Goal: Information Seeking & Learning: Learn about a topic

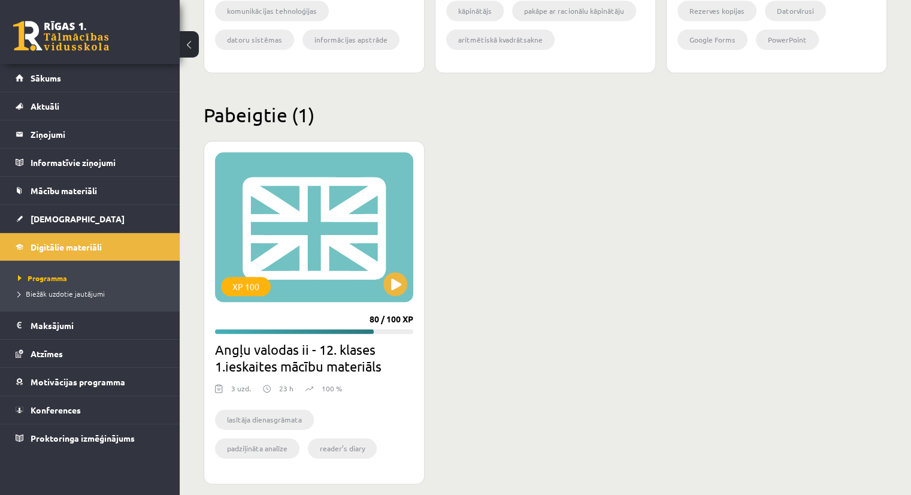
scroll to position [1410, 0]
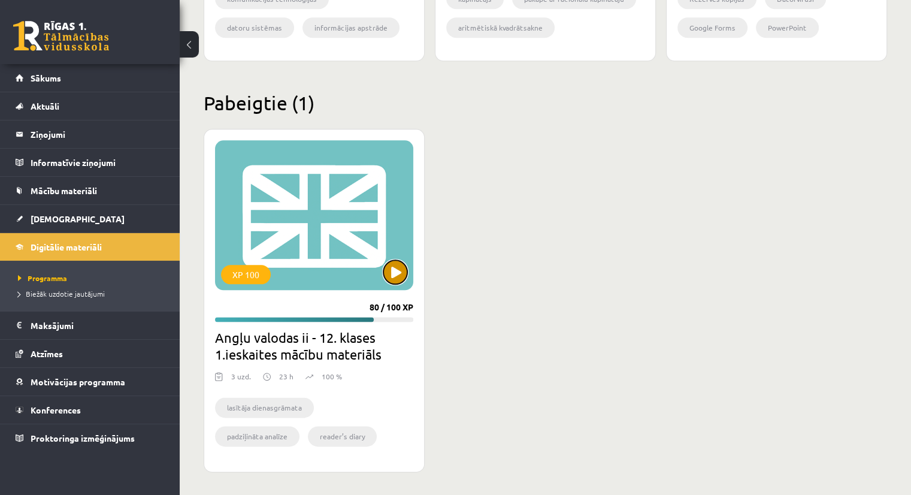
click at [390, 265] on button at bounding box center [395, 272] width 24 height 24
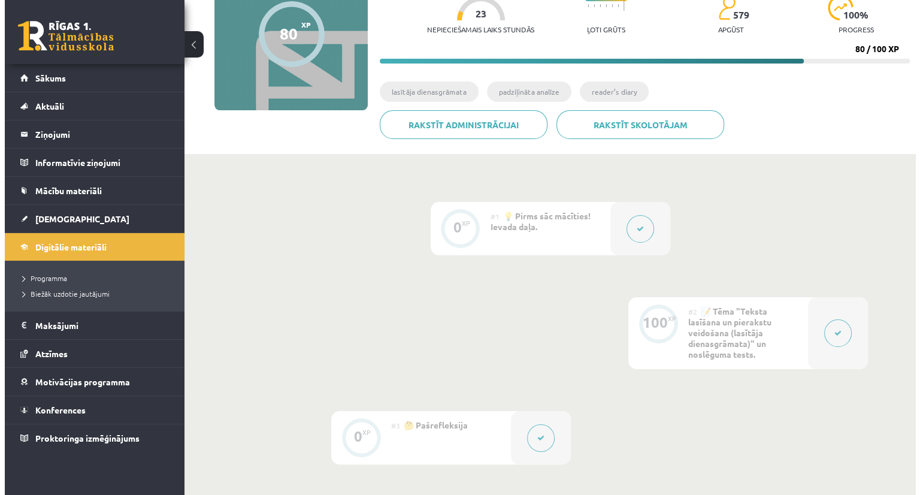
scroll to position [99, 0]
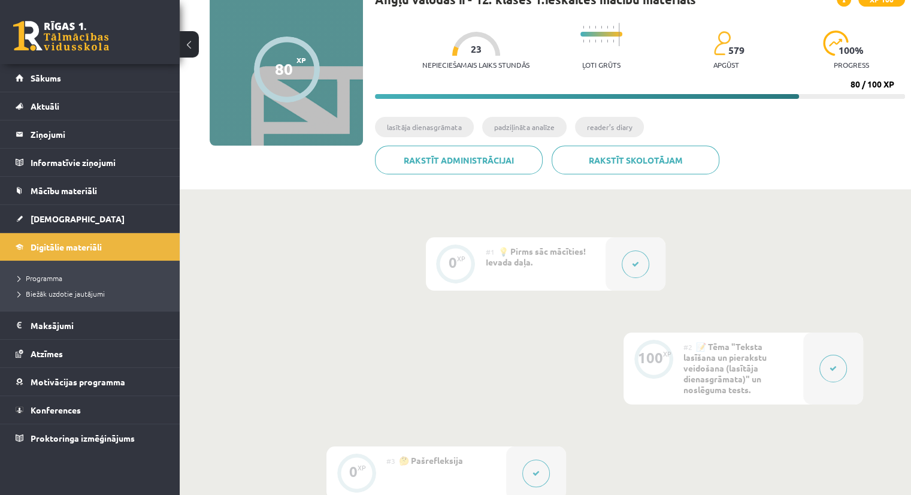
click at [622, 274] on div at bounding box center [636, 263] width 60 height 53
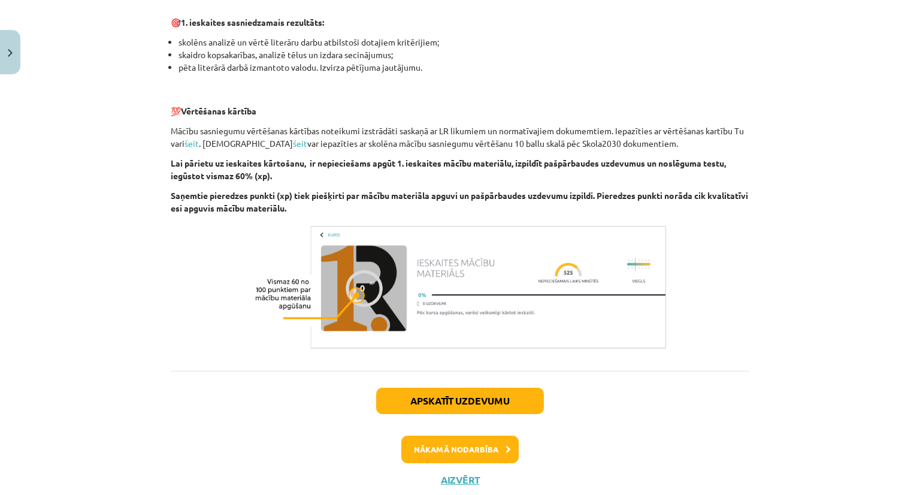
scroll to position [804, 0]
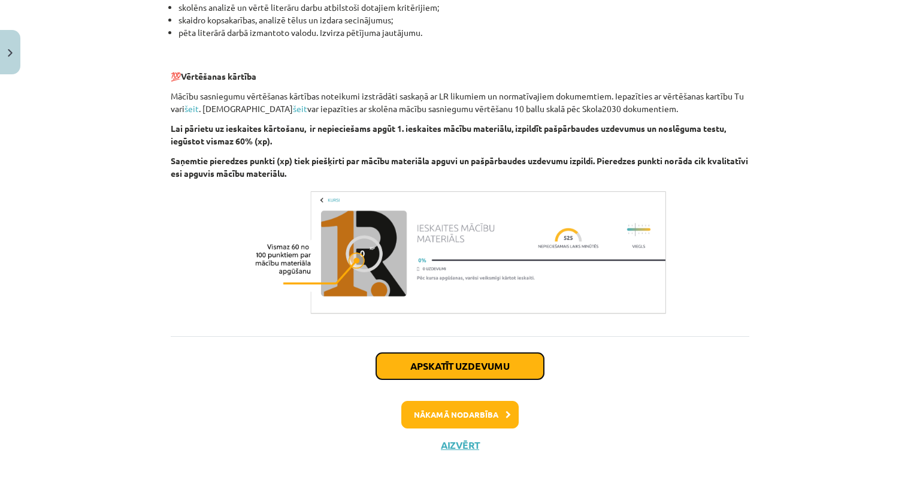
click at [451, 369] on button "Apskatīt uzdevumu" at bounding box center [460, 366] width 168 height 26
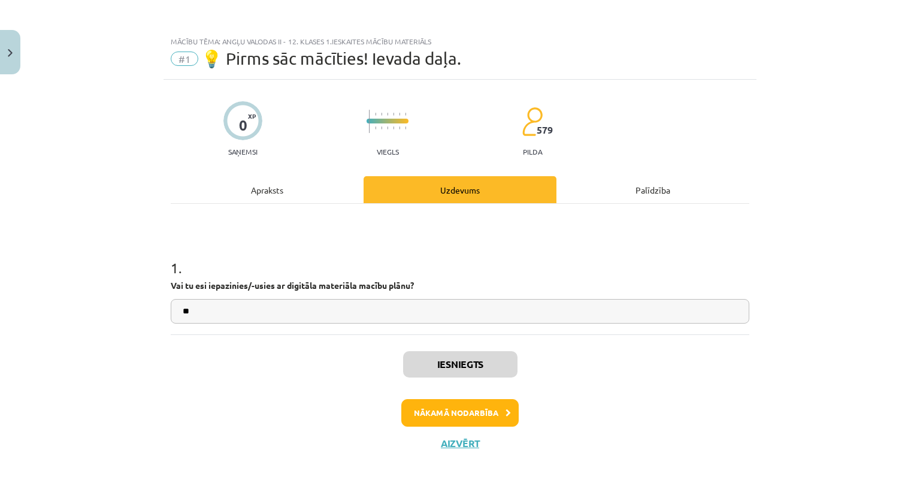
scroll to position [0, 0]
click at [470, 409] on button "Nākamā nodarbība" at bounding box center [459, 413] width 117 height 28
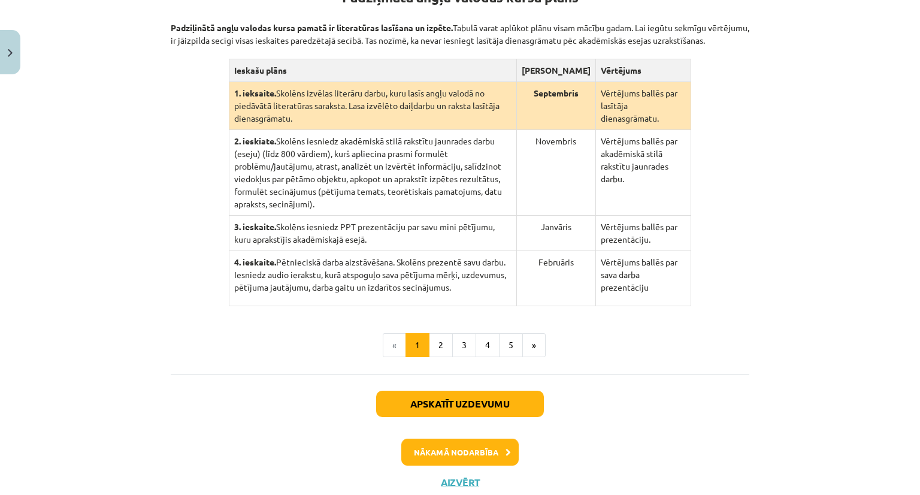
scroll to position [289, 0]
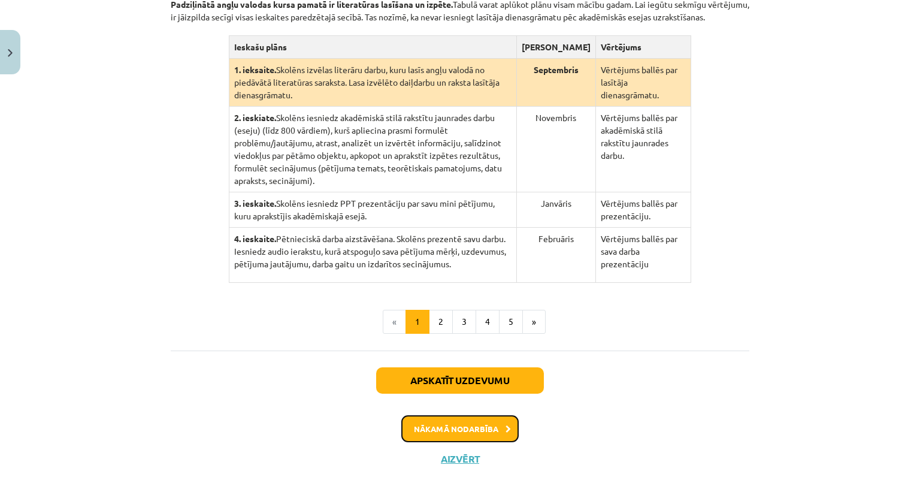
click at [452, 421] on button "Nākamā nodarbība" at bounding box center [459, 429] width 117 height 28
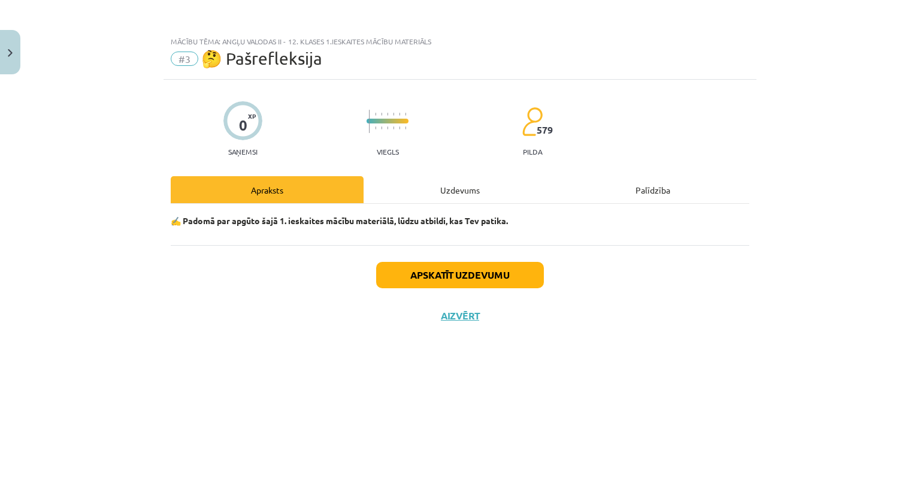
scroll to position [0, 0]
click at [458, 274] on button "Apskatīt uzdevumu" at bounding box center [460, 275] width 168 height 26
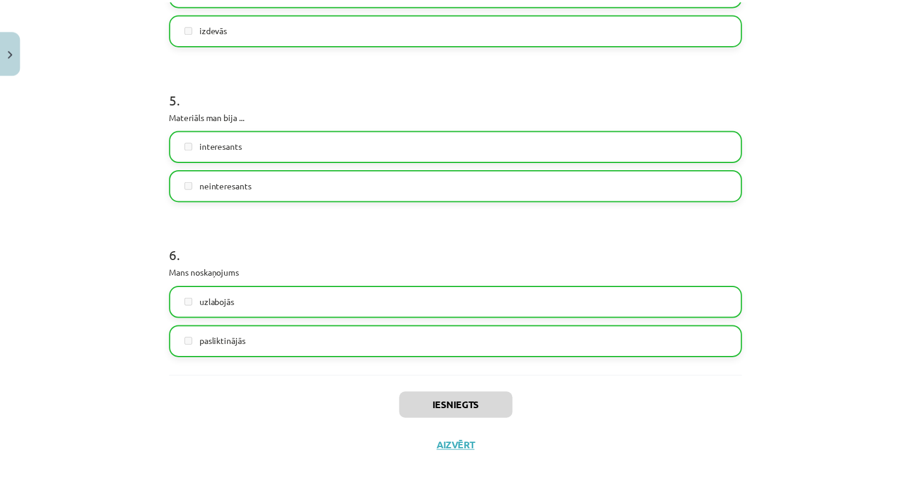
scroll to position [1000, 0]
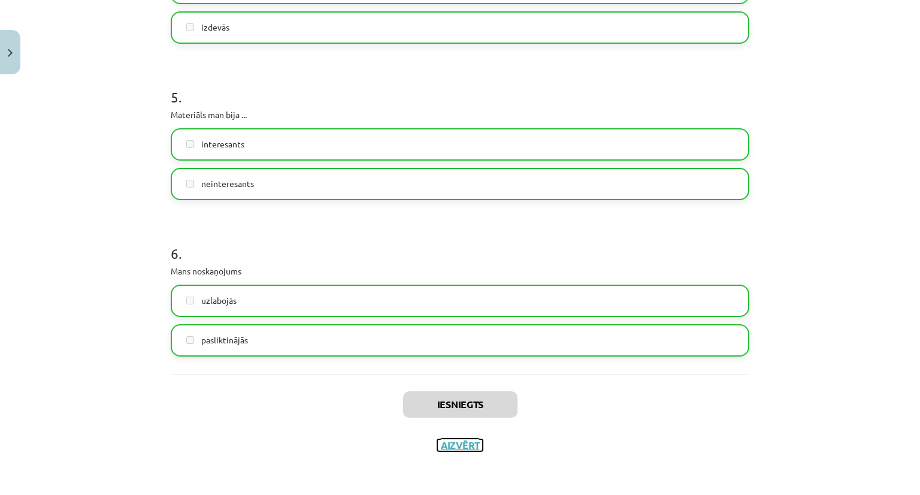
click at [454, 446] on button "Aizvērt" at bounding box center [460, 445] width 46 height 12
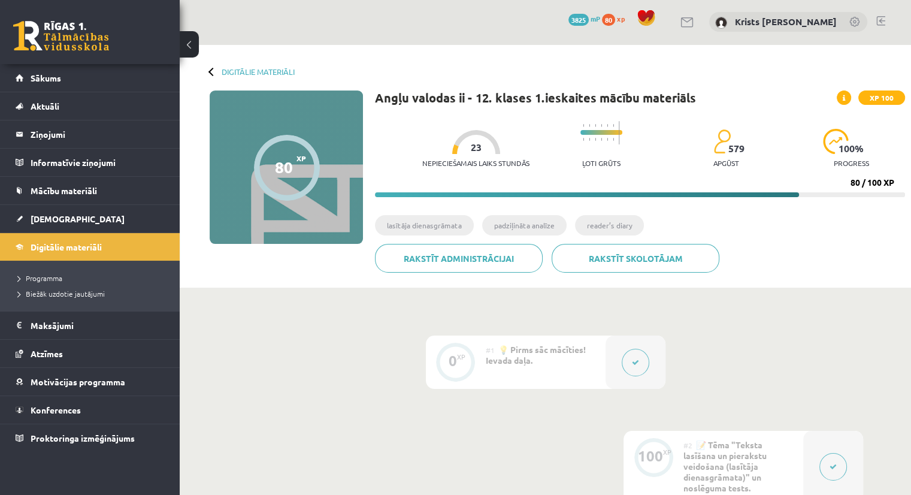
scroll to position [0, 0]
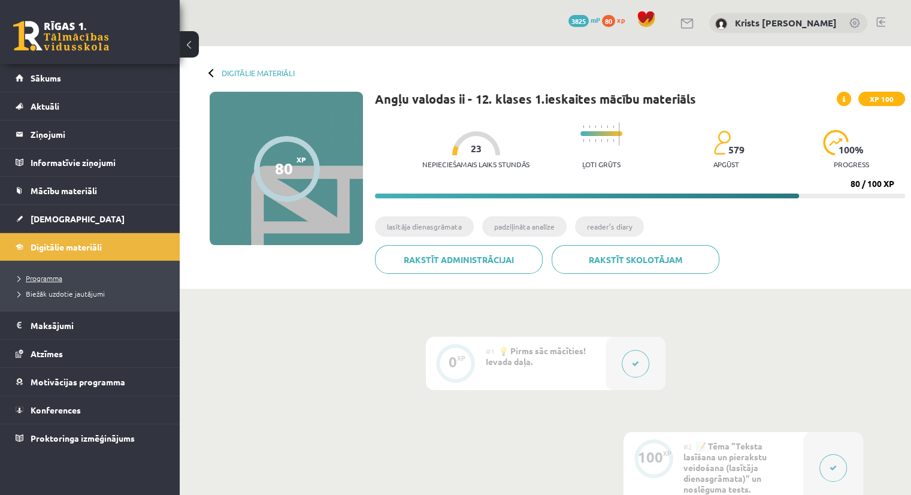
click at [49, 275] on span "Programma" at bounding box center [40, 278] width 44 height 10
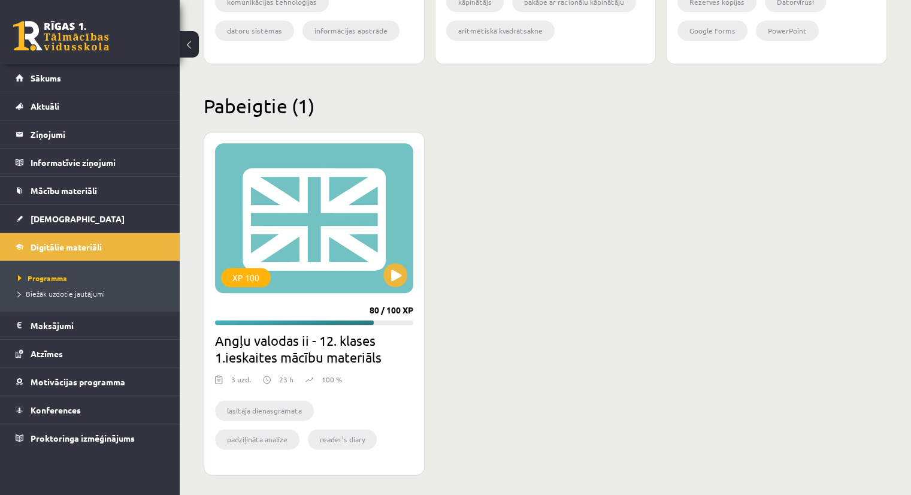
scroll to position [1410, 0]
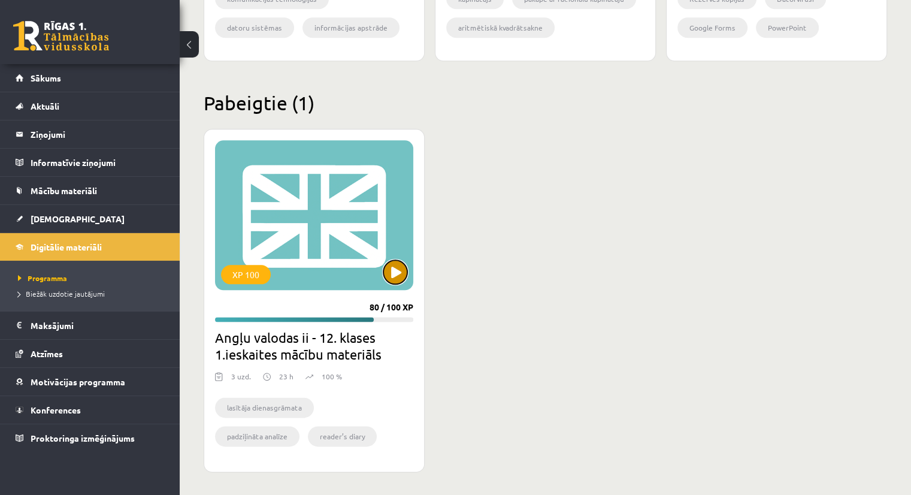
click at [397, 270] on button at bounding box center [395, 272] width 24 height 24
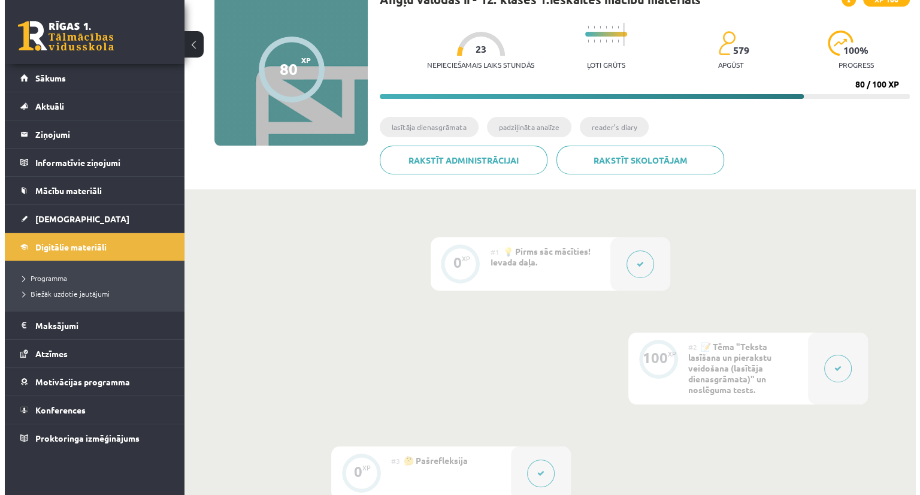
scroll to position [300, 0]
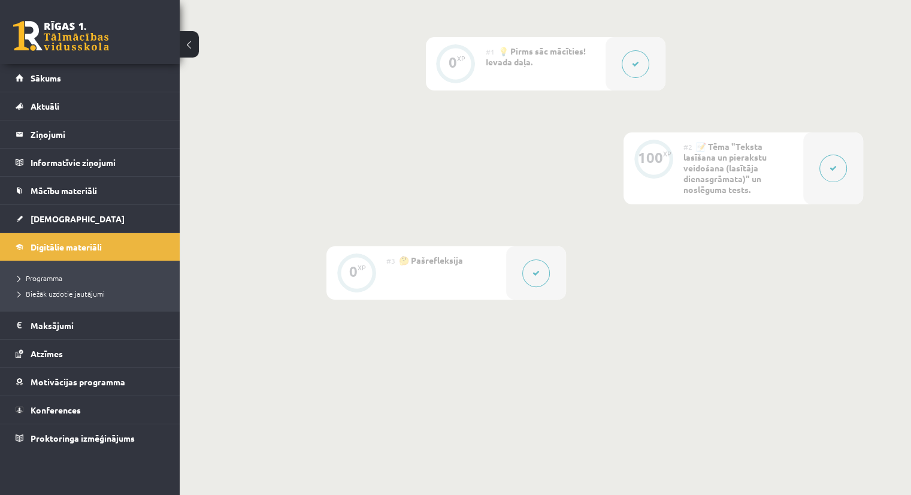
click at [833, 168] on icon at bounding box center [833, 168] width 7 height 7
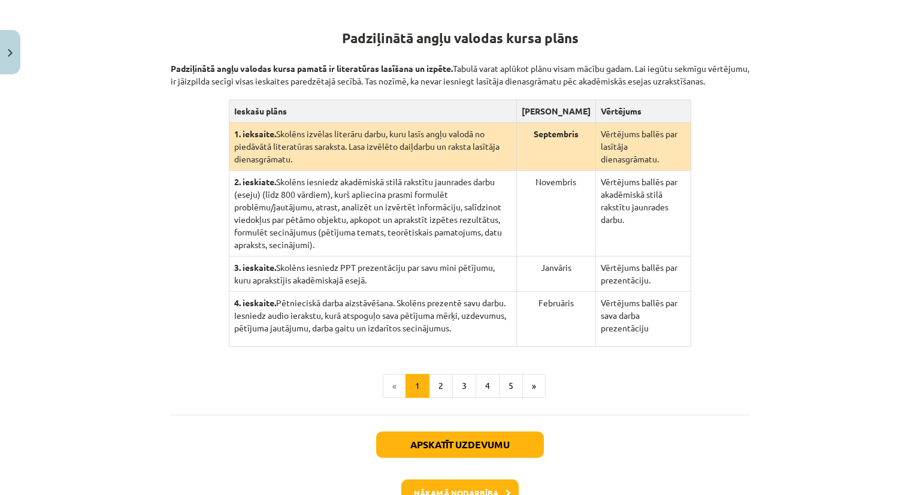
scroll to position [289, 0]
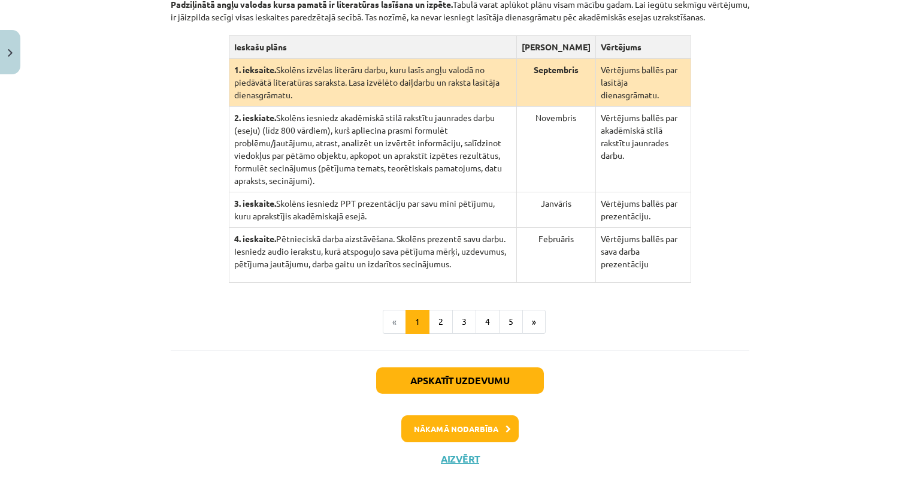
click at [281, 310] on ul "« 1 2 3 4 5 »" at bounding box center [460, 322] width 579 height 24
click at [139, 229] on div "Mācību tēma: Angļu valodas ii - 12. klases 1.ieskaites mācību materiāls #2 📝 Tē…" at bounding box center [460, 247] width 920 height 495
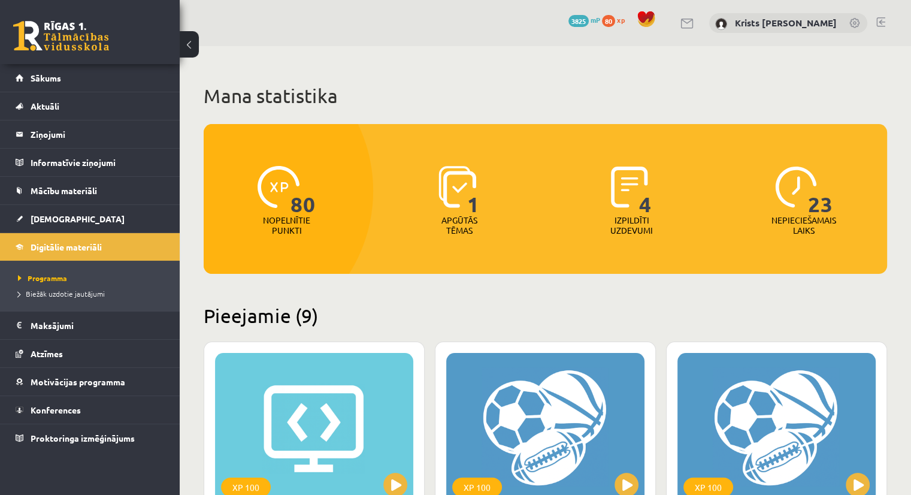
click at [881, 22] on link at bounding box center [881, 22] width 9 height 10
